Goal: Task Accomplishment & Management: Manage account settings

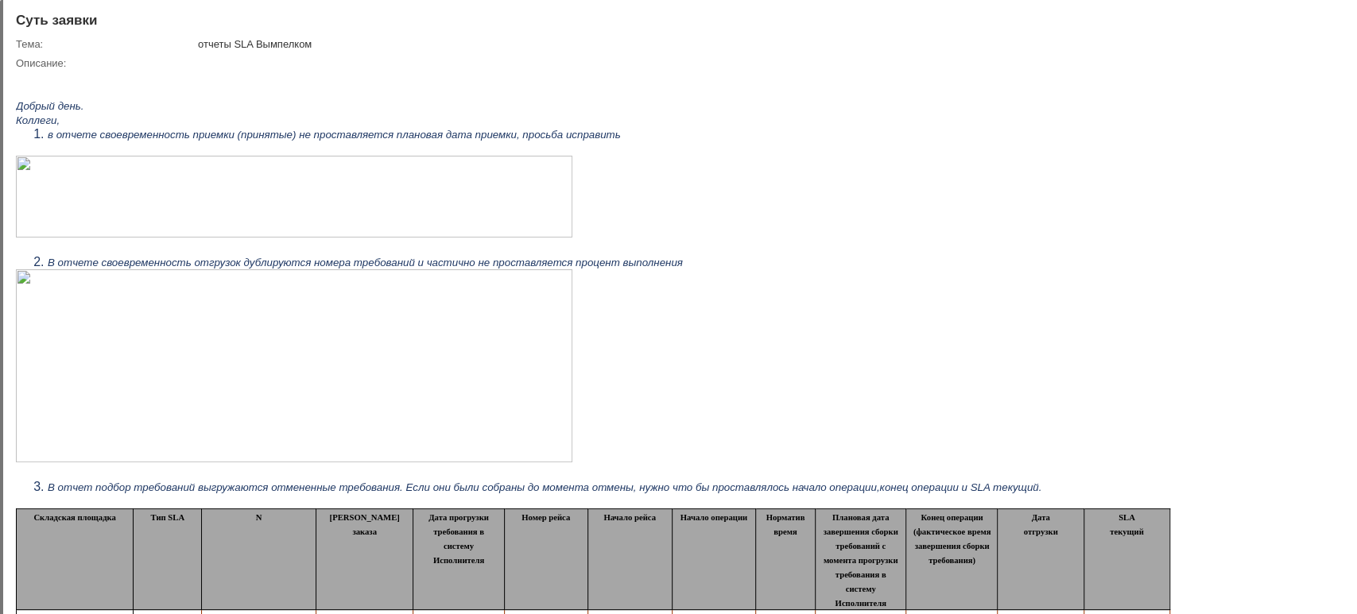
scroll to position [529, 0]
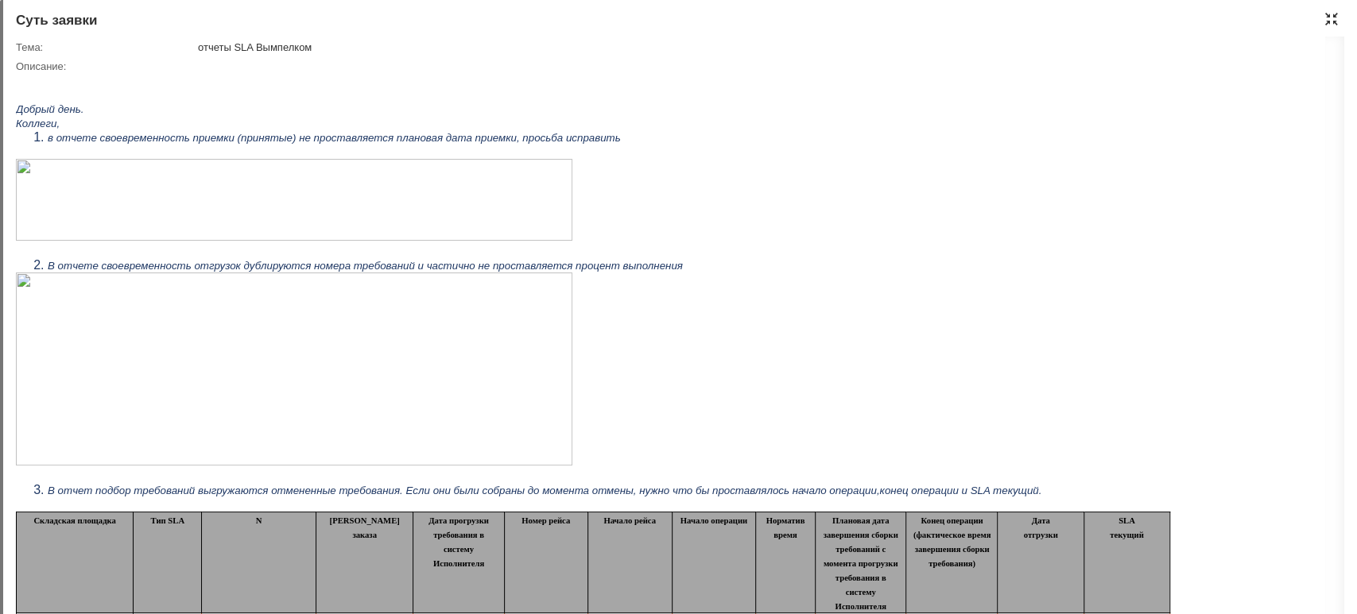
click at [1330, 19] on div at bounding box center [1331, 19] width 13 height 13
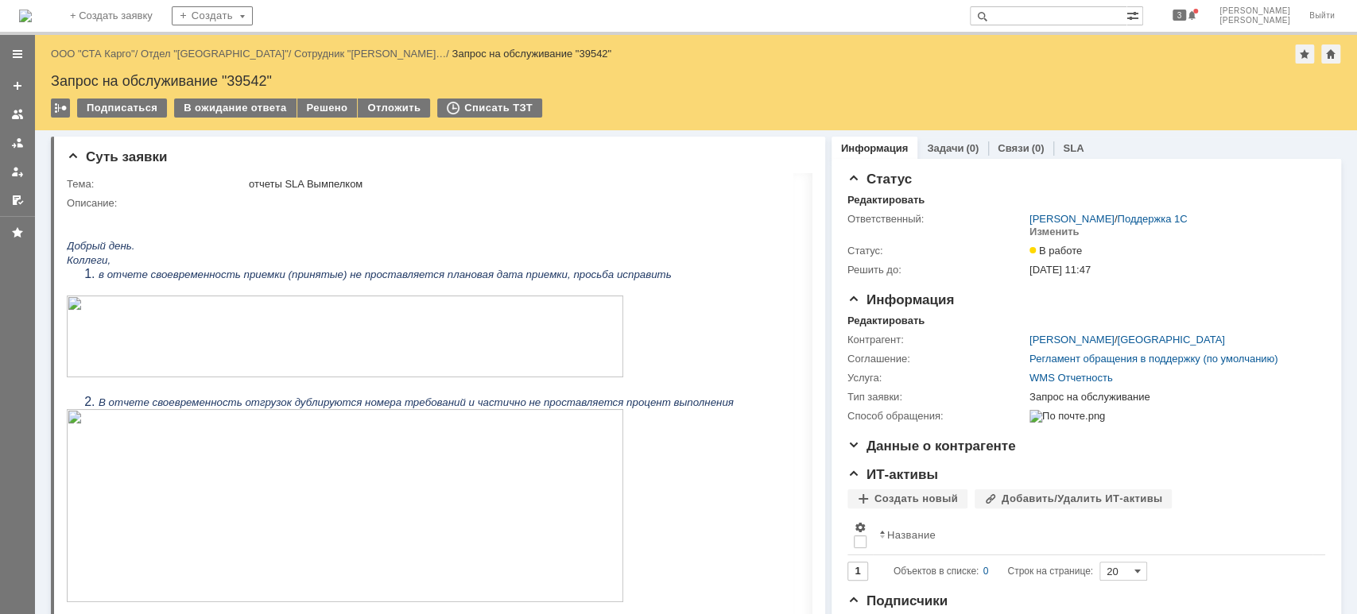
scroll to position [6, 0]
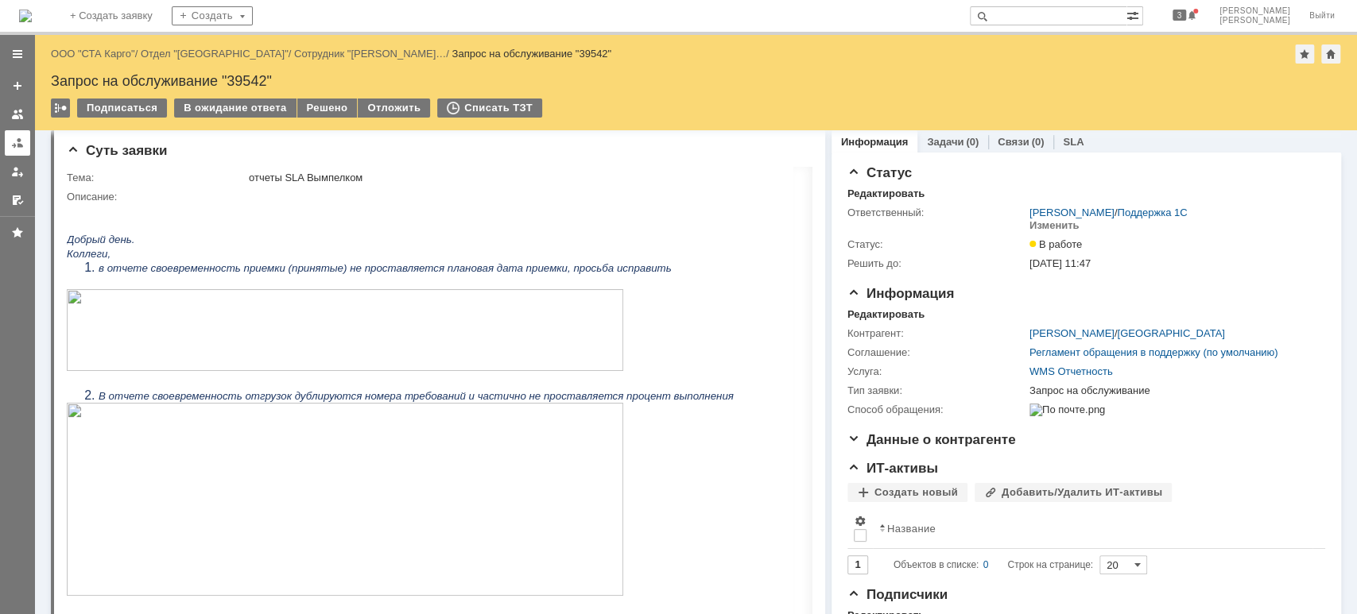
click at [21, 138] on div at bounding box center [17, 143] width 13 height 13
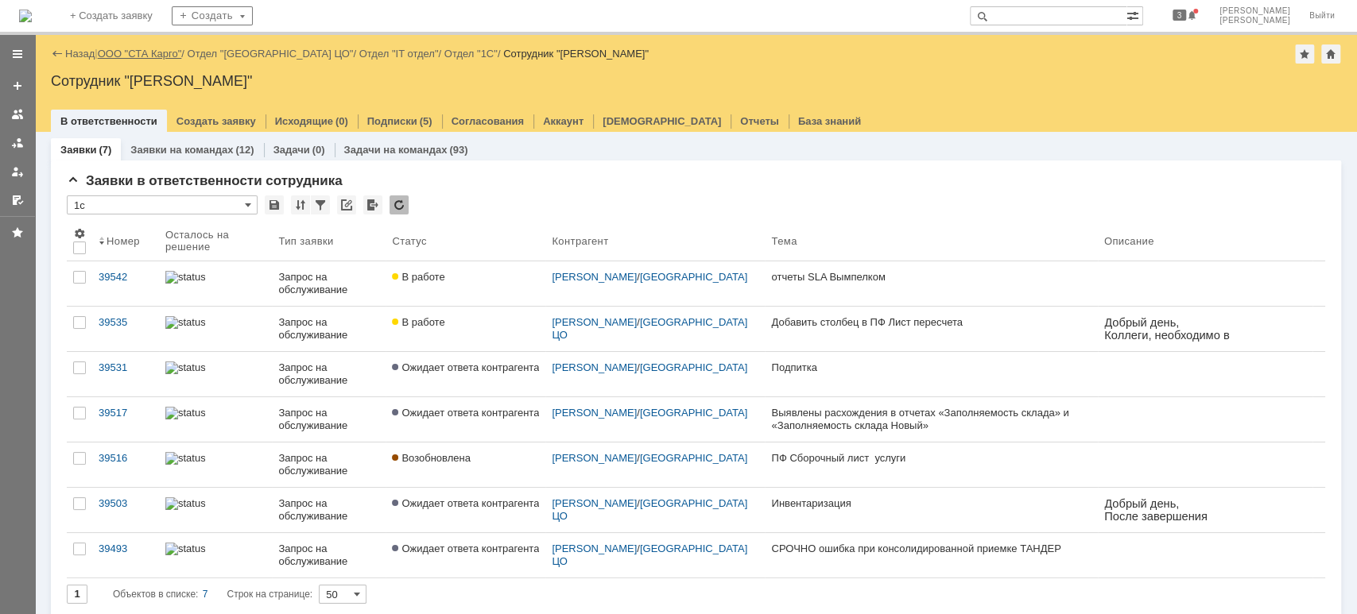
click at [137, 53] on link "ООО "СТА Карго"" at bounding box center [140, 54] width 84 height 12
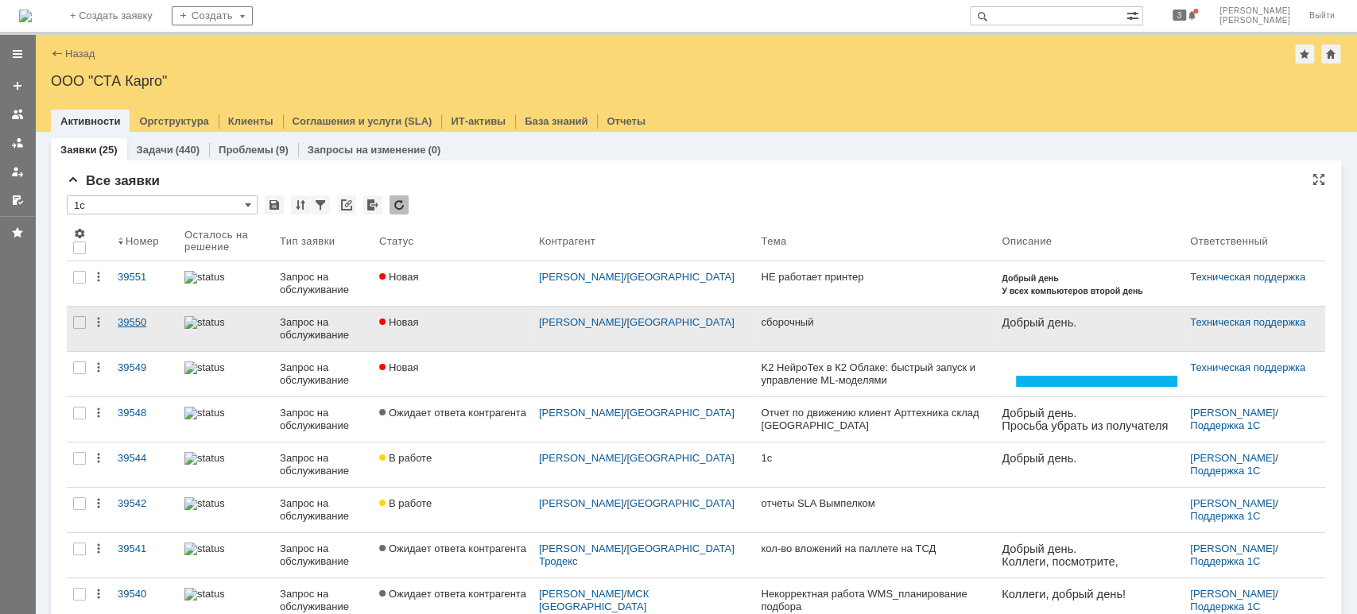
click at [122, 322] on div "39550" at bounding box center [145, 322] width 54 height 13
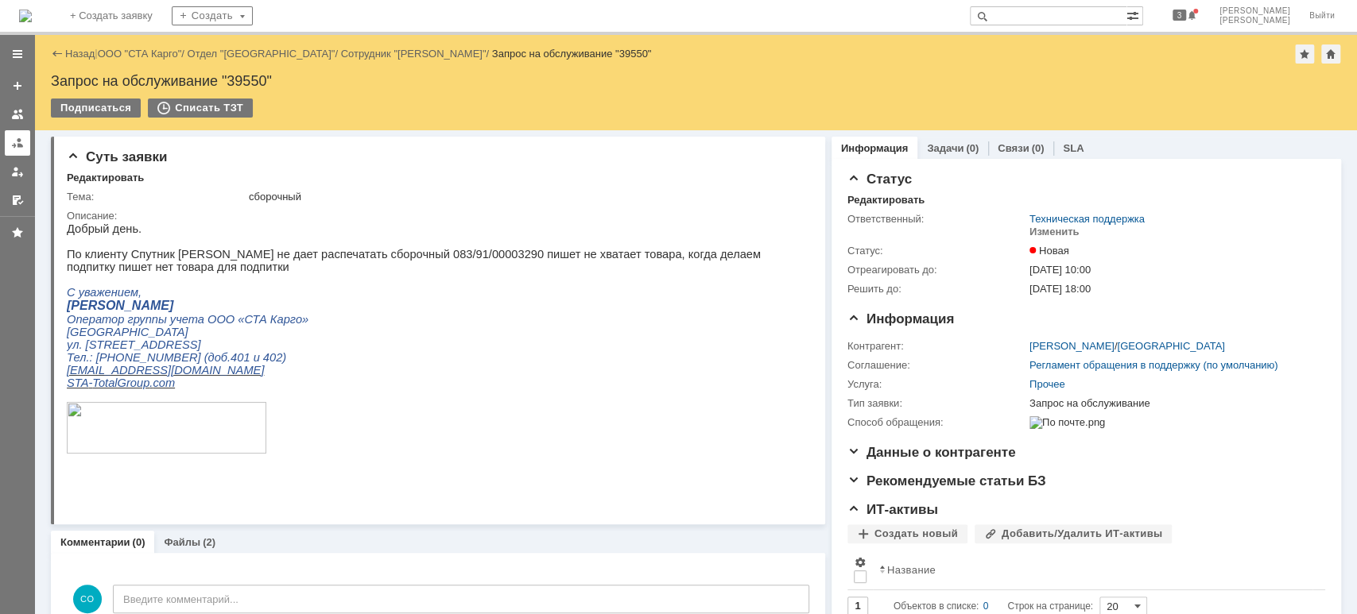
click at [9, 146] on link at bounding box center [17, 142] width 25 height 25
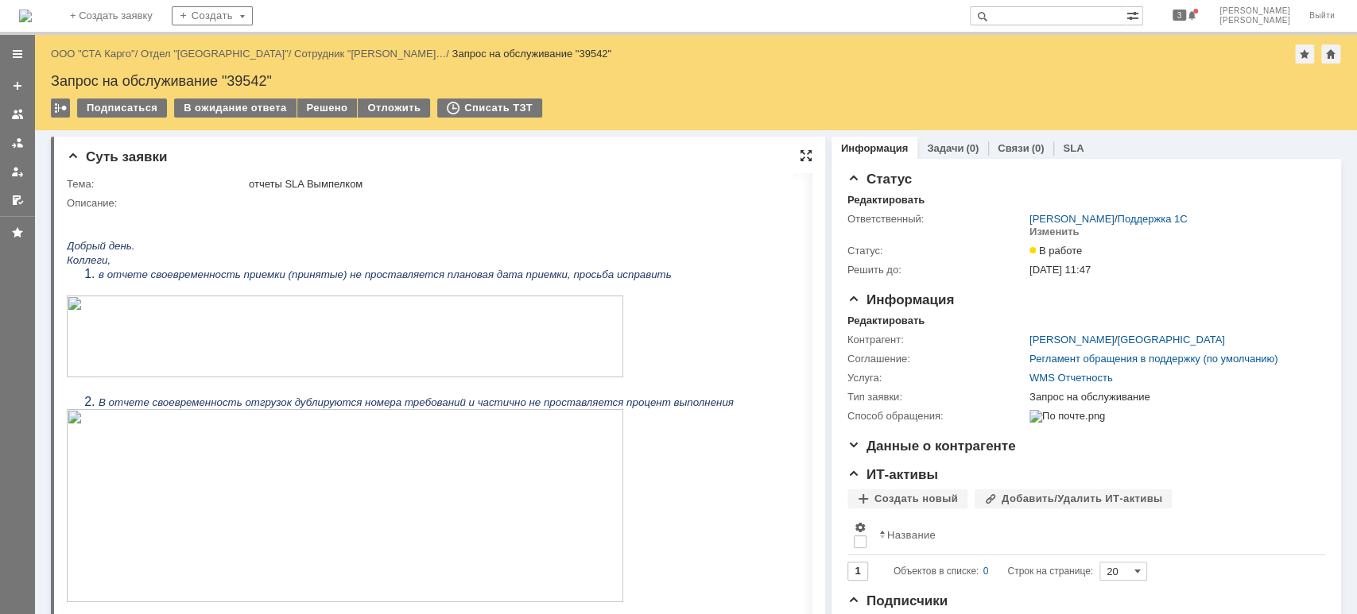
click at [800, 154] on div at bounding box center [806, 155] width 13 height 13
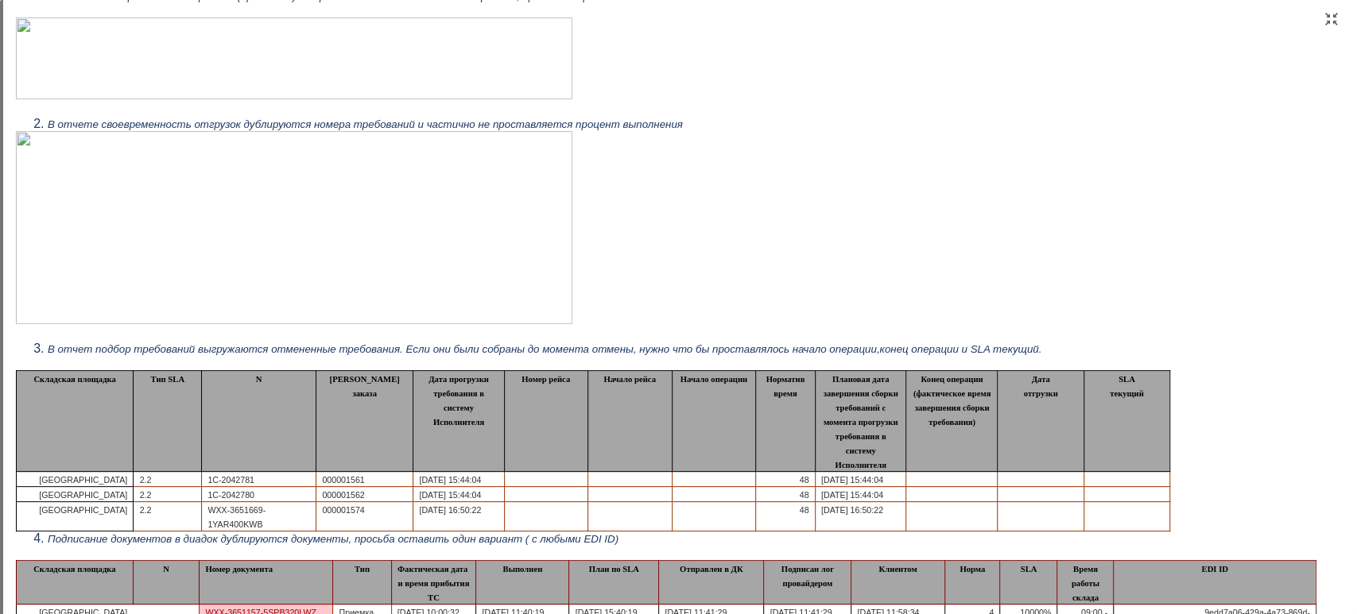
scroll to position [211, 0]
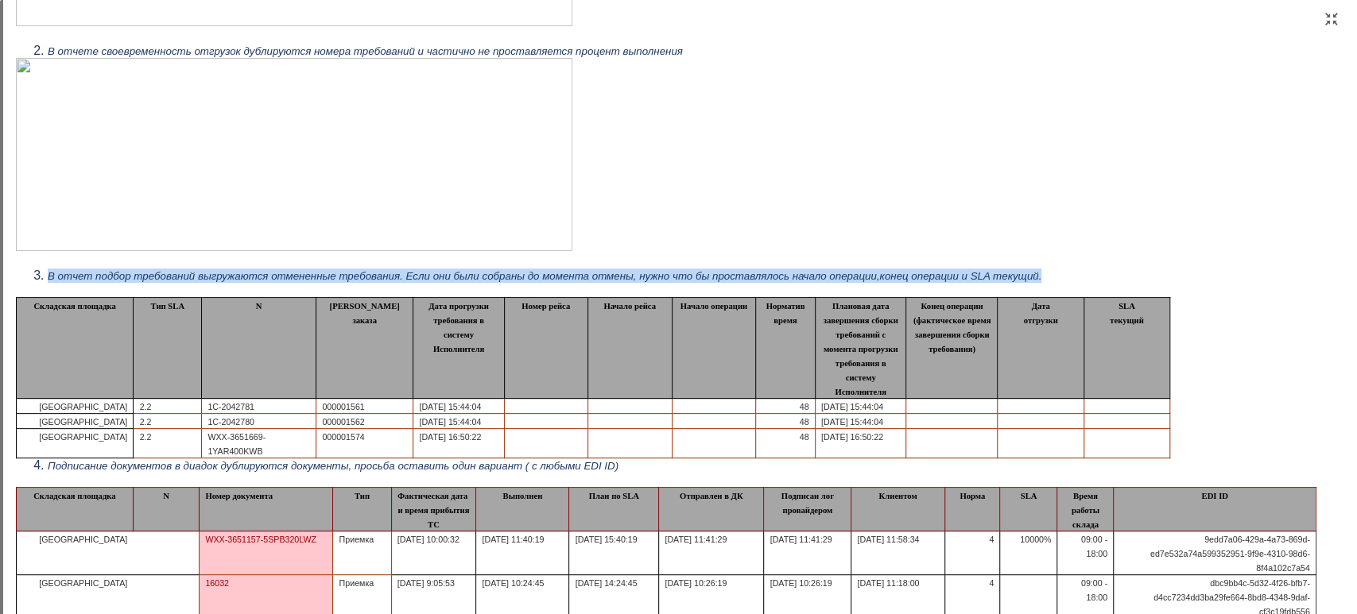
drag, startPoint x: 1121, startPoint y: 277, endPoint x: 27, endPoint y: 278, distance: 1094.4
click at [27, 278] on ol "В отчет подбор требований выгружаются отмененные требования. Если они были собр…" at bounding box center [666, 276] width 1300 height 14
copy span "В отчет подбор требований выгружаются отмененные требования. Если они были собр…"
